Goal: Information Seeking & Learning: Learn about a topic

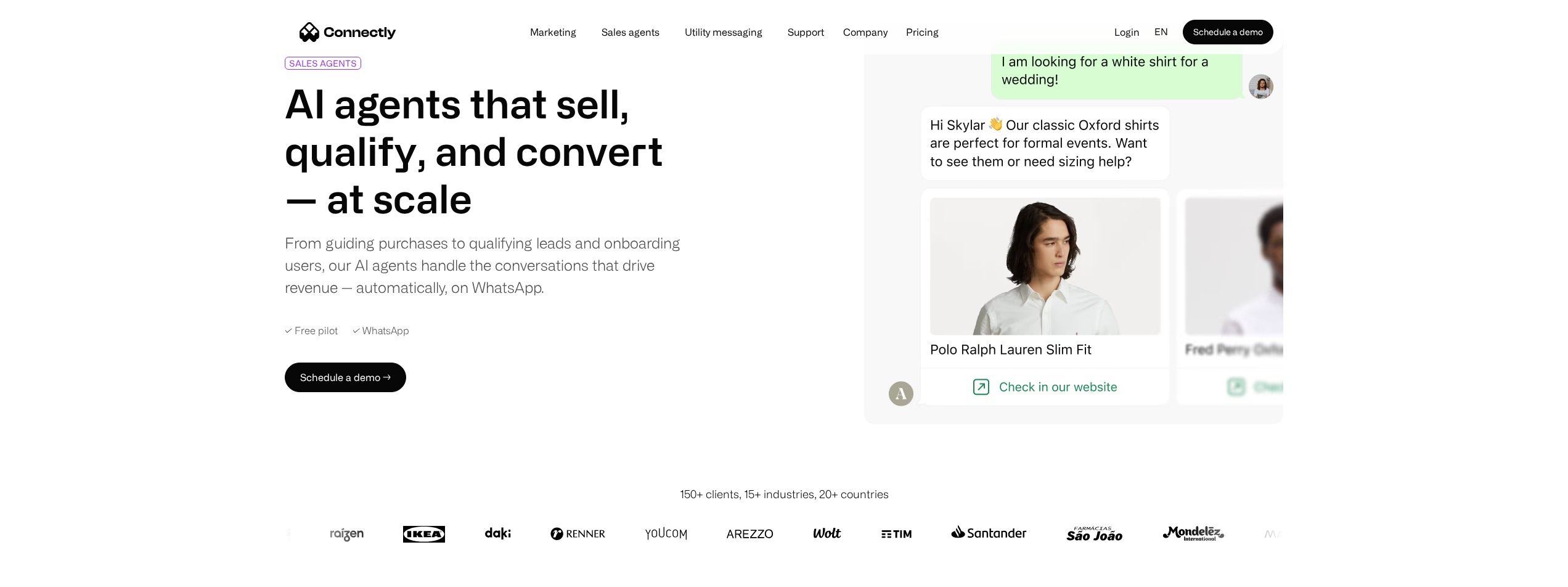
scroll to position [88, 0]
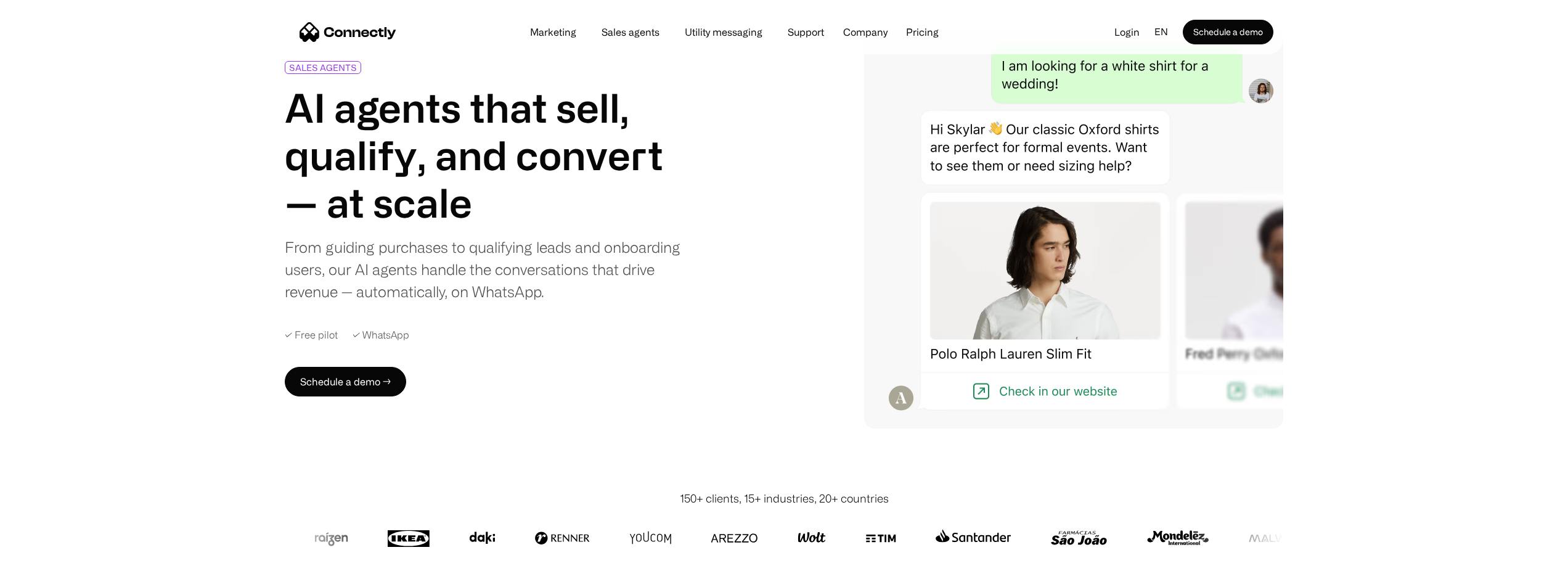
click at [758, 226] on div "SALES AGENTS AI agents that sell, qualify, and convert — at scale From guiding …" at bounding box center [783, 228] width 998 height 400
click at [661, 251] on div "From guiding purchases to qualifying leads and onboarding users, our AI agents …" at bounding box center [487, 269] width 404 height 67
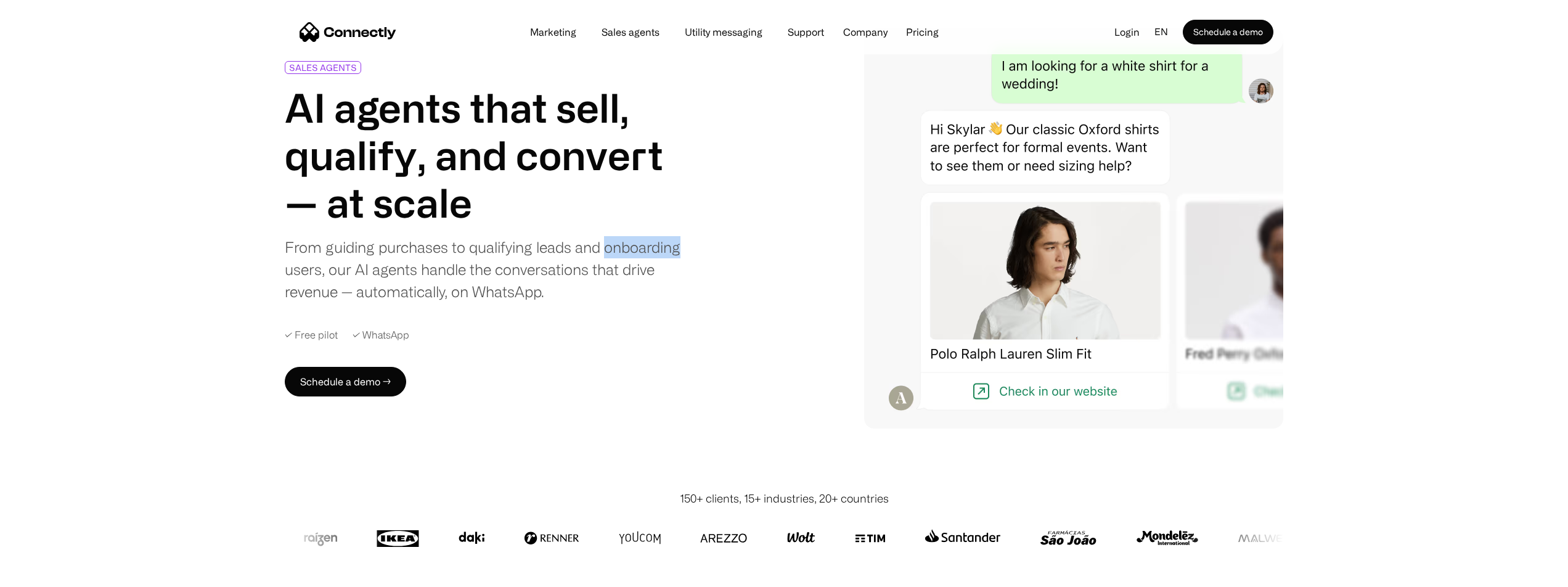
click at [661, 251] on div "From guiding purchases to qualifying leads and onboarding users, our AI agents …" at bounding box center [487, 269] width 404 height 67
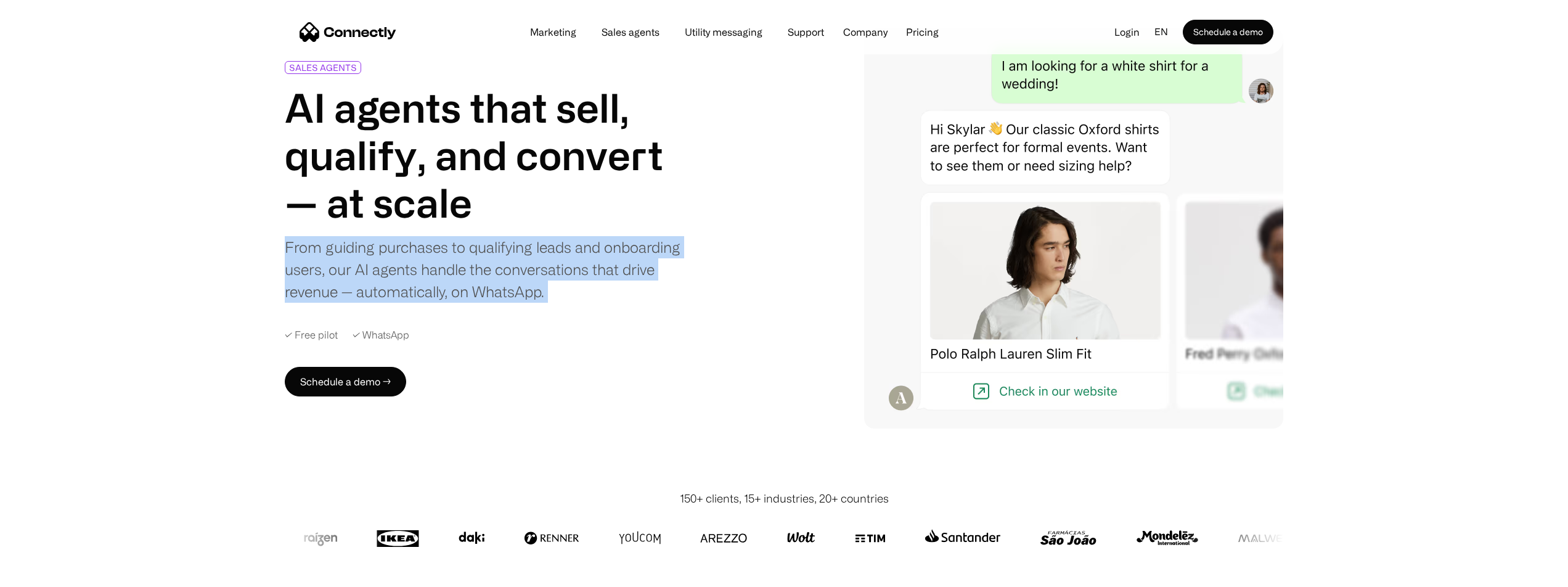
click at [661, 251] on div "From guiding purchases to qualifying leads and onboarding users, our AI agents …" at bounding box center [487, 269] width 404 height 67
click at [644, 275] on div "From guiding purchases to qualifying leads and onboarding users, our AI agents …" at bounding box center [487, 269] width 404 height 67
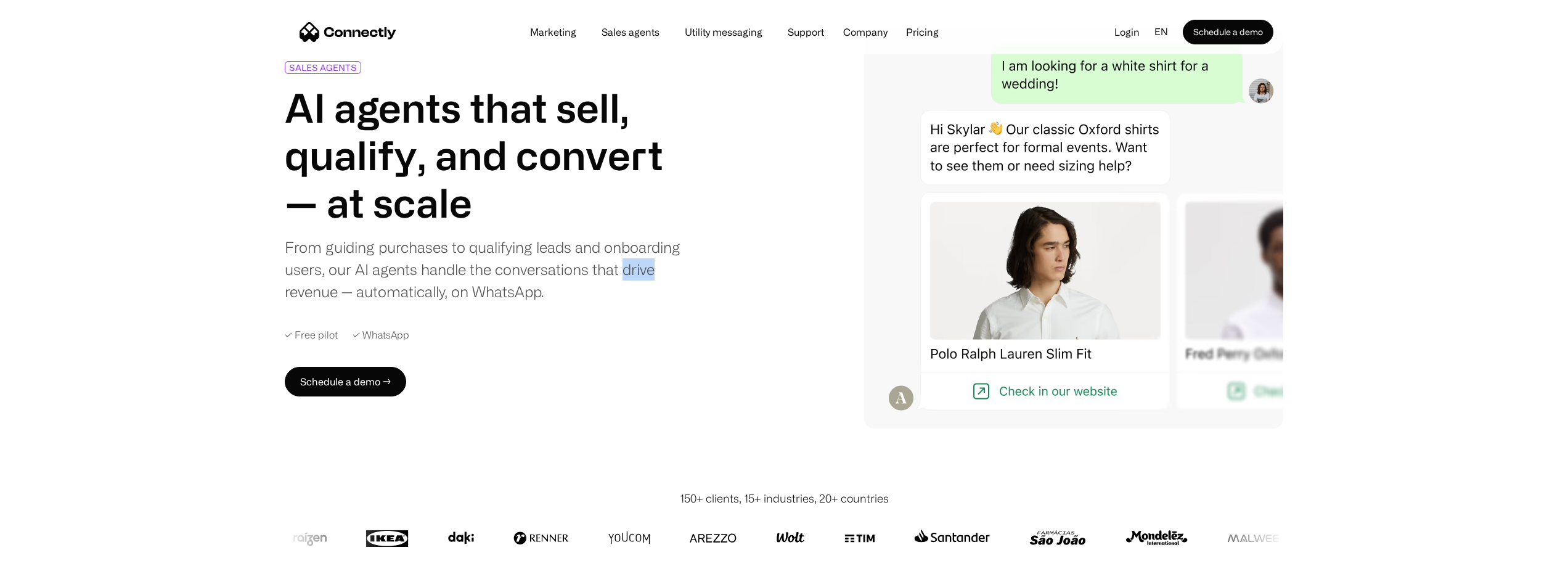
click at [644, 275] on div "From guiding purchases to qualifying leads and onboarding users, our AI agents …" at bounding box center [487, 269] width 404 height 67
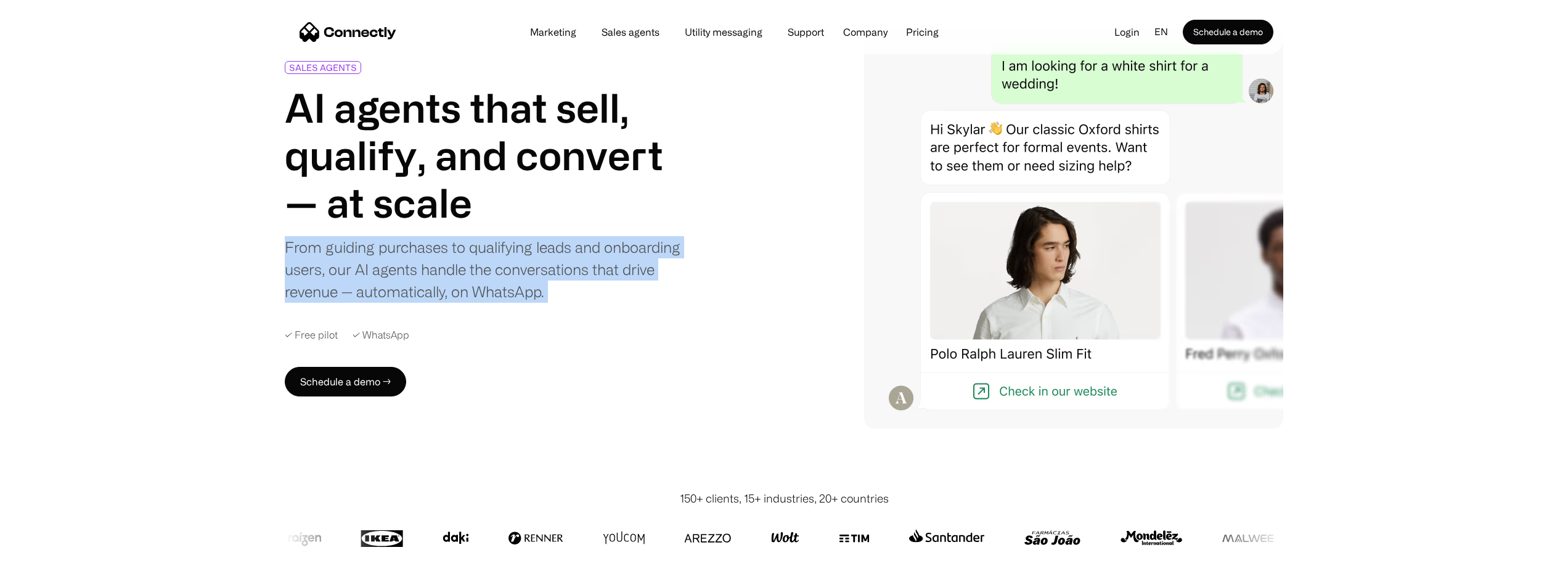
click at [644, 275] on div "From guiding purchases to qualifying leads and onboarding users, our AI agents …" at bounding box center [487, 269] width 404 height 67
click at [678, 277] on div "From guiding purchases to qualifying leads and onboarding users, our AI agents …" at bounding box center [487, 269] width 404 height 67
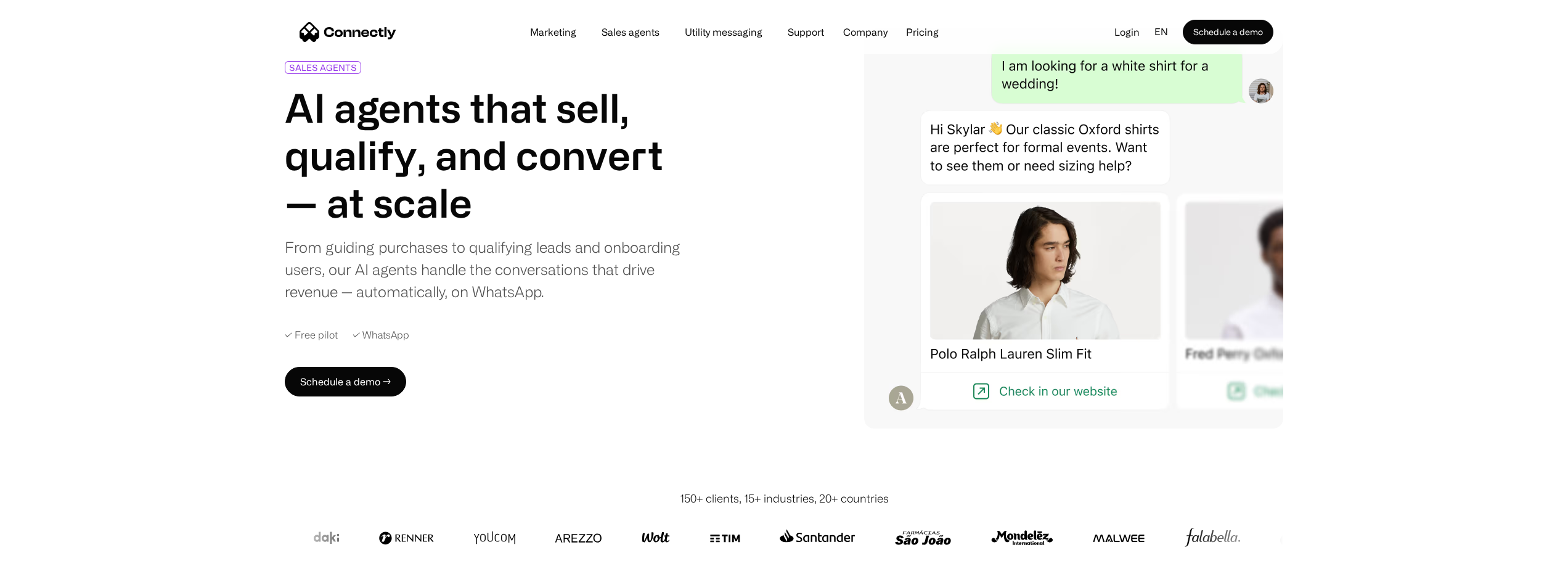
click at [574, 268] on div "From guiding purchases to qualifying leads and onboarding users, our AI agents …" at bounding box center [487, 269] width 404 height 67
click at [545, 294] on div "From guiding purchases to qualifying leads and onboarding users, our AI agents …" at bounding box center [487, 269] width 404 height 67
